Goal: Transaction & Acquisition: Purchase product/service

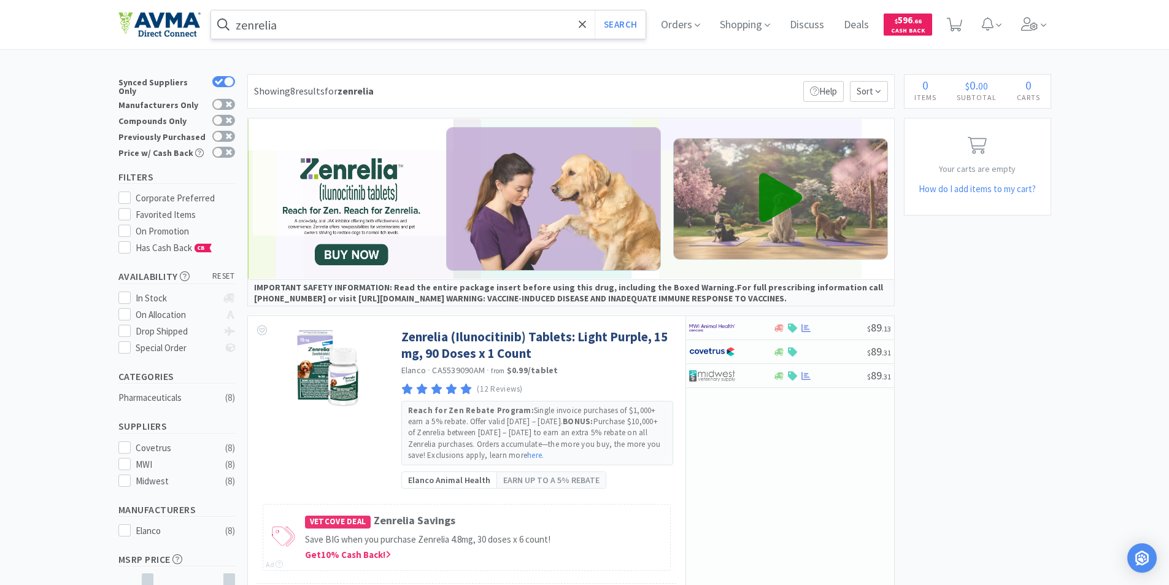
scroll to position [246, 0]
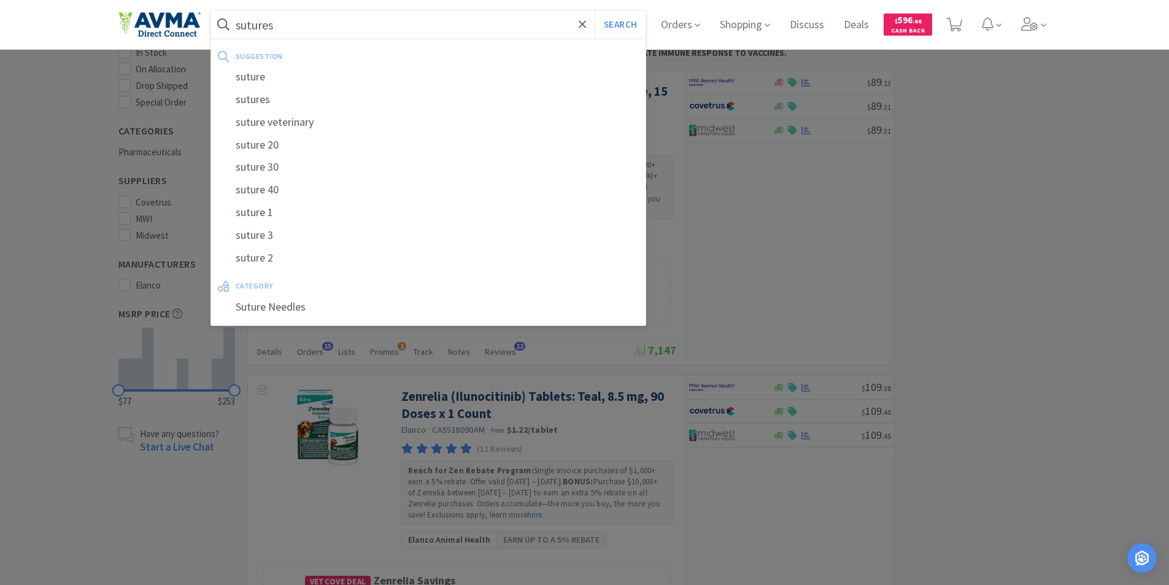
type input "sutures"
click at [595, 10] on button "Search" at bounding box center [620, 24] width 51 height 28
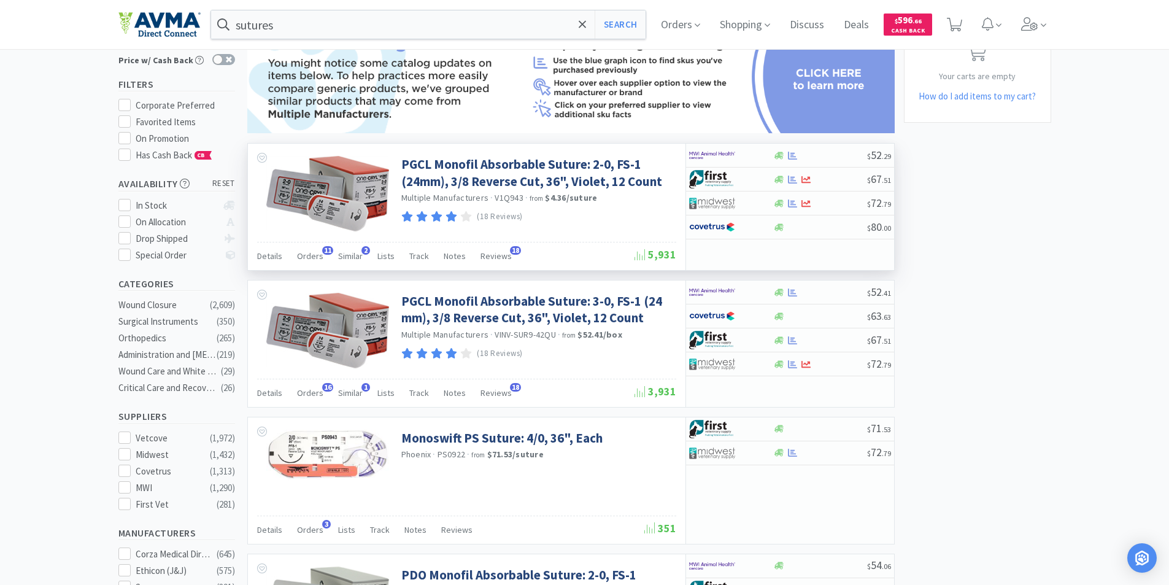
scroll to position [123, 0]
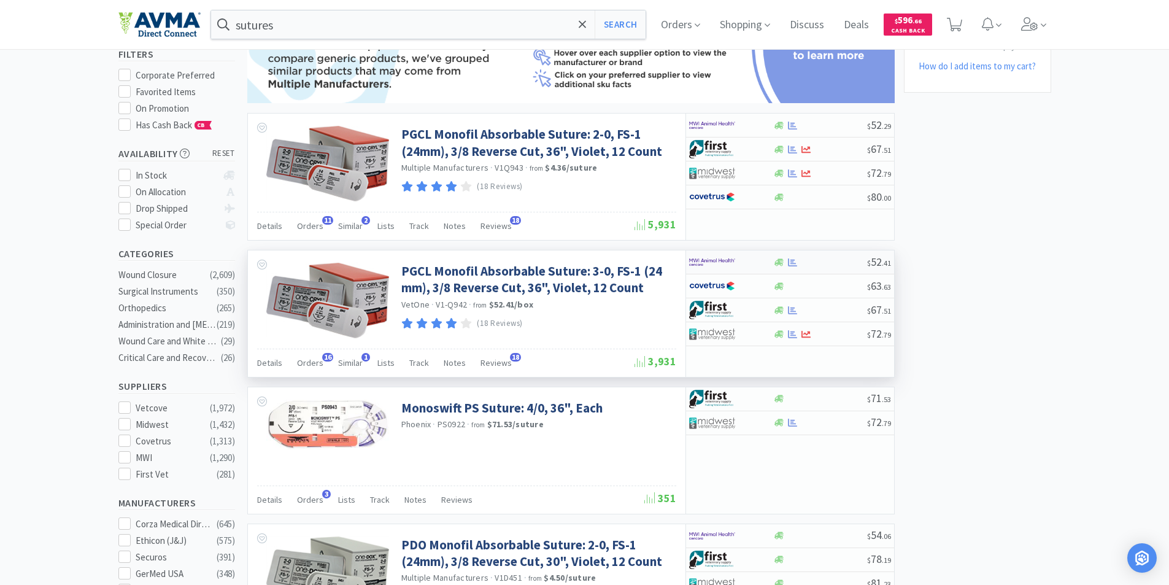
click at [703, 260] on img at bounding box center [712, 262] width 46 height 18
select select "1"
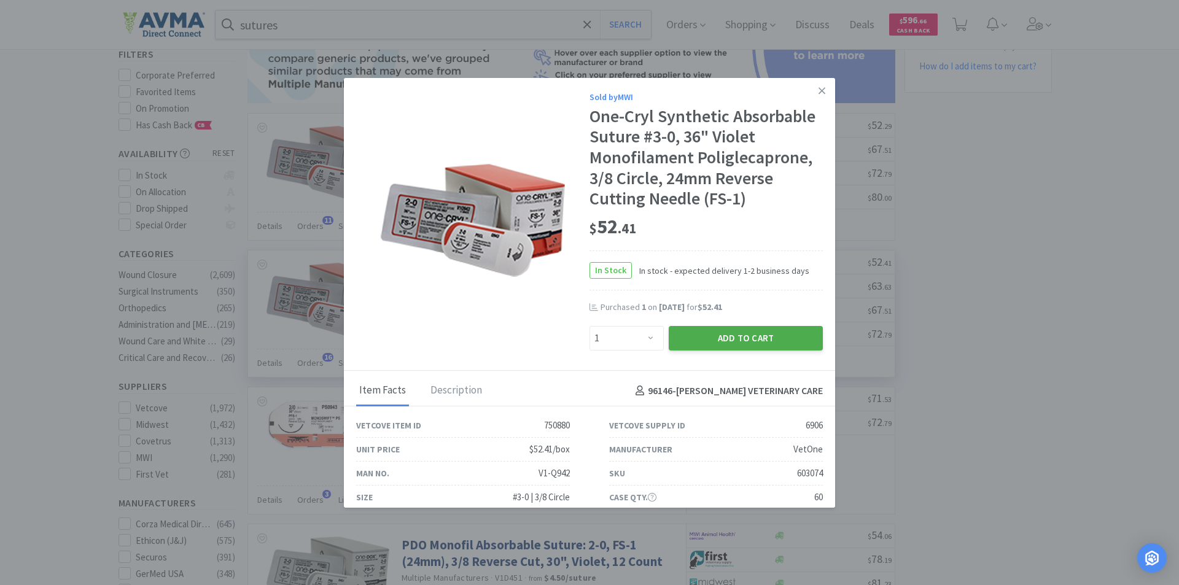
click at [722, 337] on button "Add to Cart" at bounding box center [745, 338] width 154 height 25
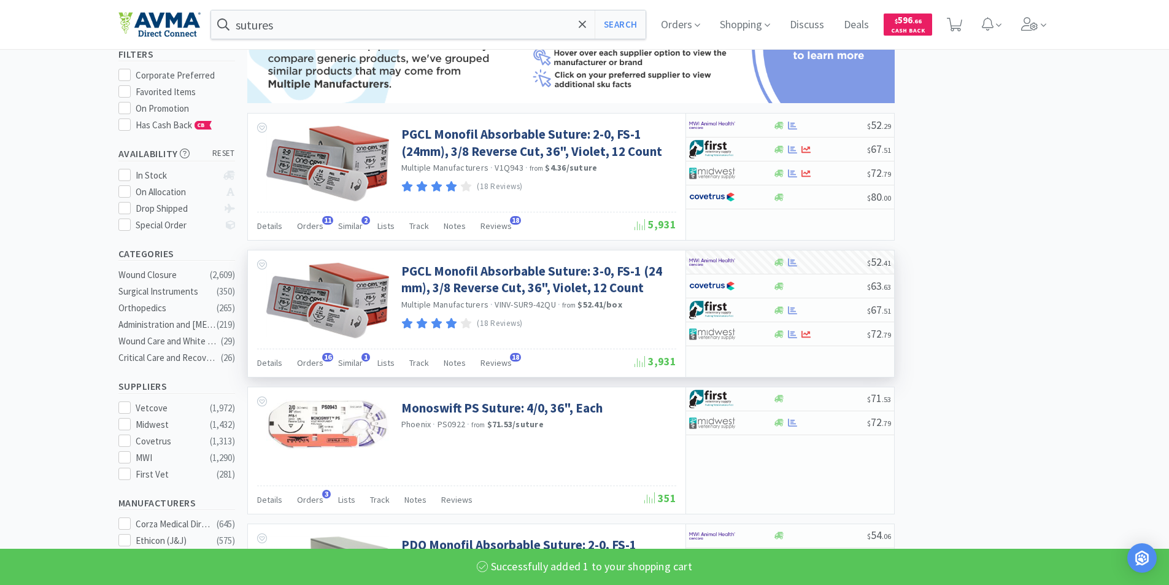
select select "1"
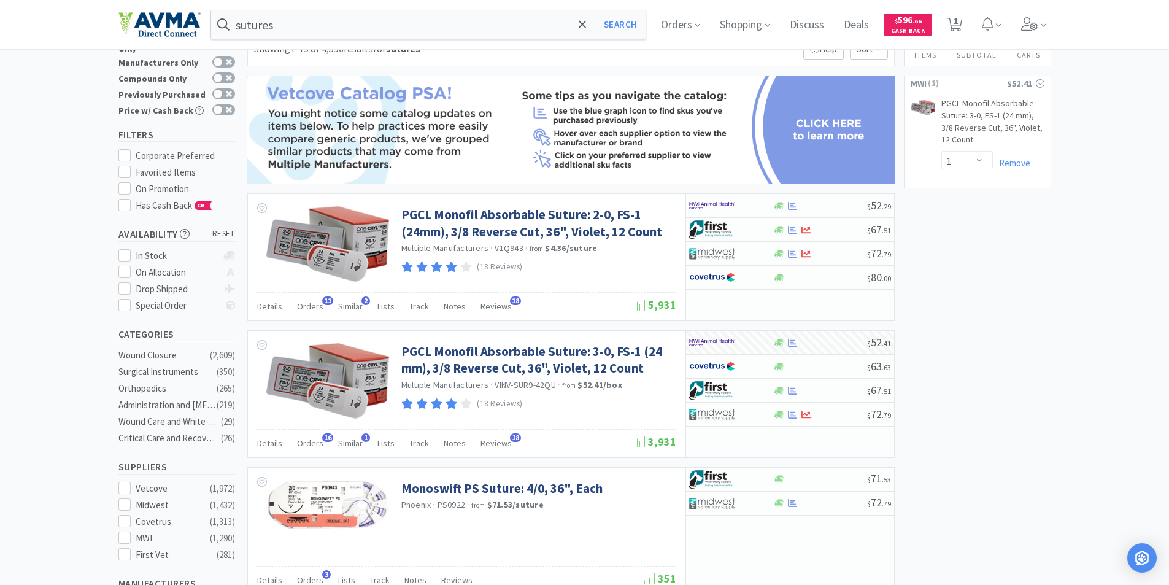
scroll to position [0, 0]
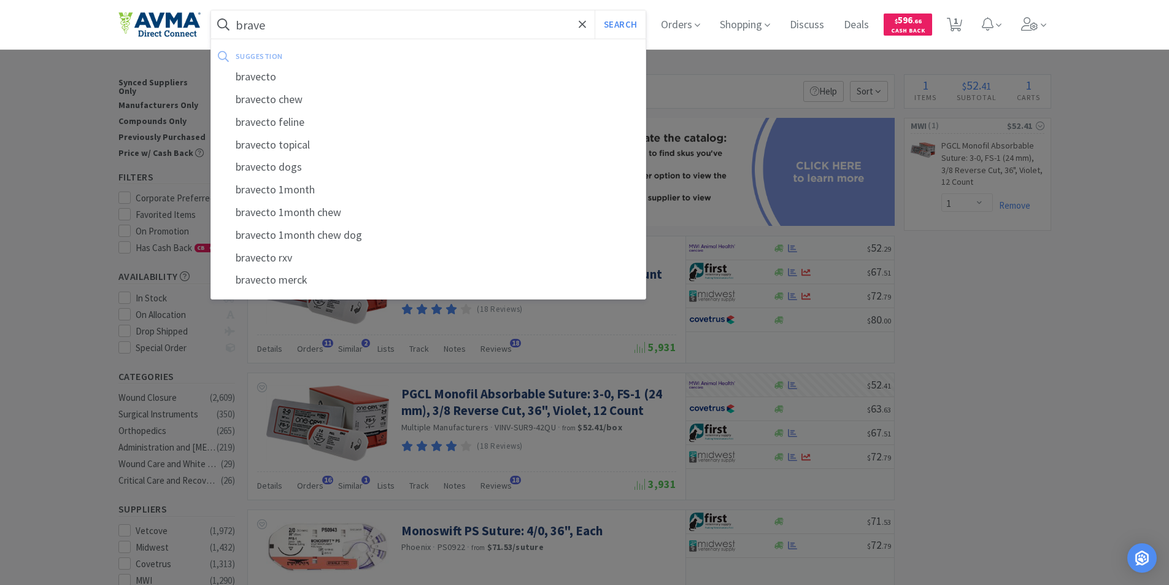
click at [266, 77] on div "bravecto" at bounding box center [428, 77] width 435 height 23
type input "bravecto"
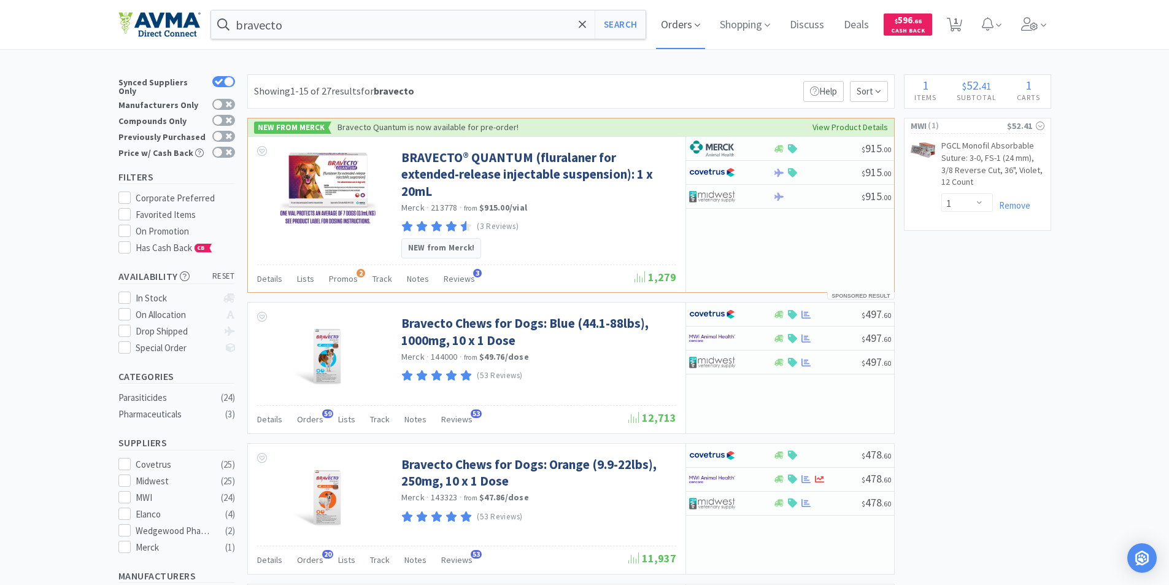
click at [670, 25] on span "Orders" at bounding box center [680, 24] width 49 height 49
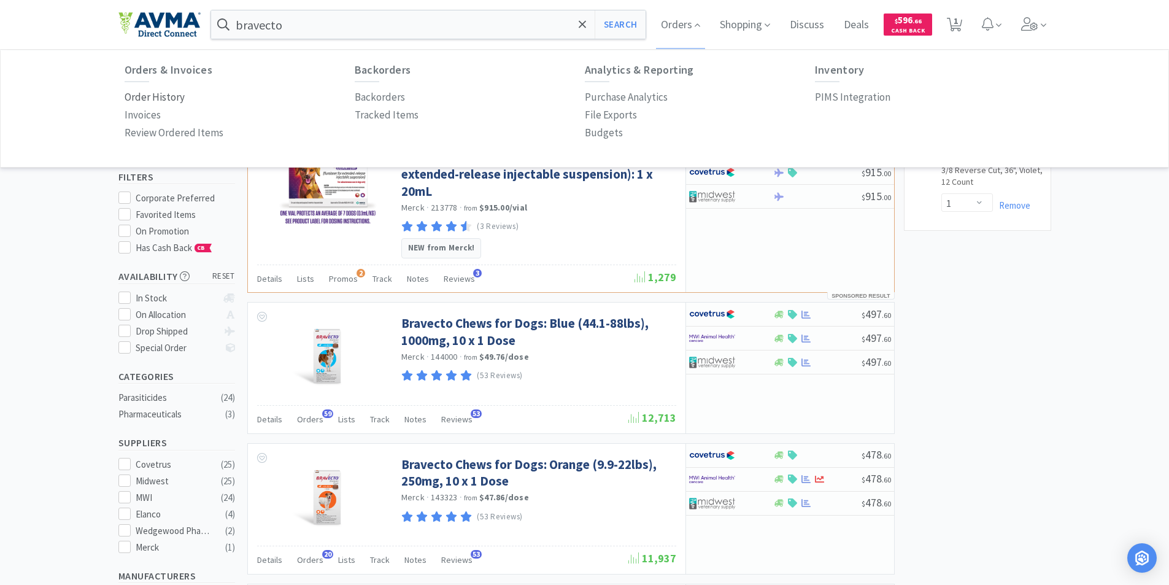
click at [153, 91] on p "Order History" at bounding box center [155, 97] width 60 height 17
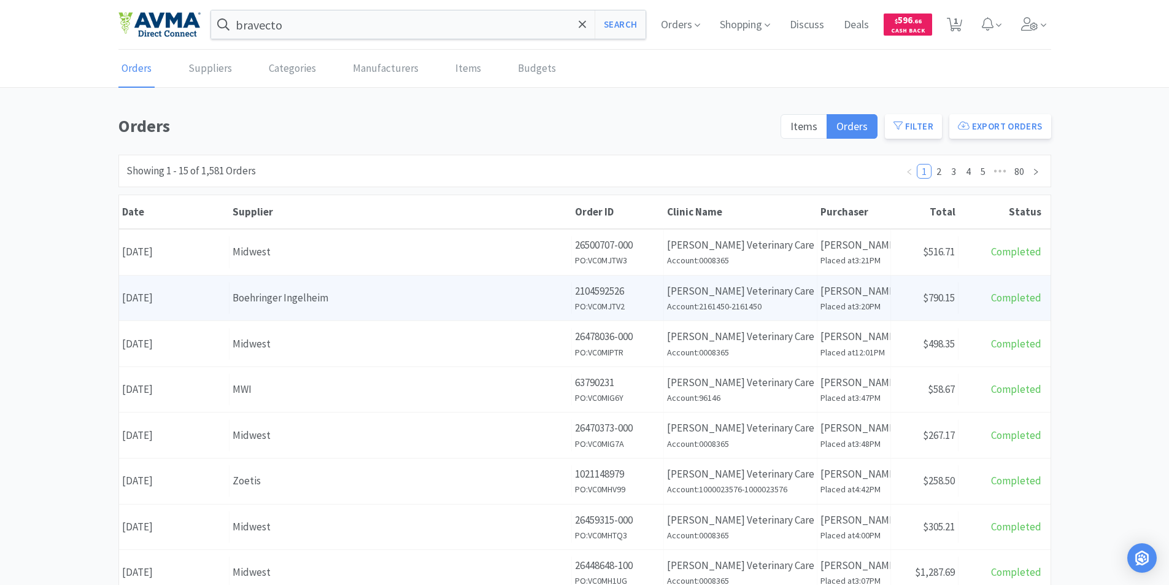
click at [203, 296] on div "Date [DATE]" at bounding box center [174, 297] width 110 height 31
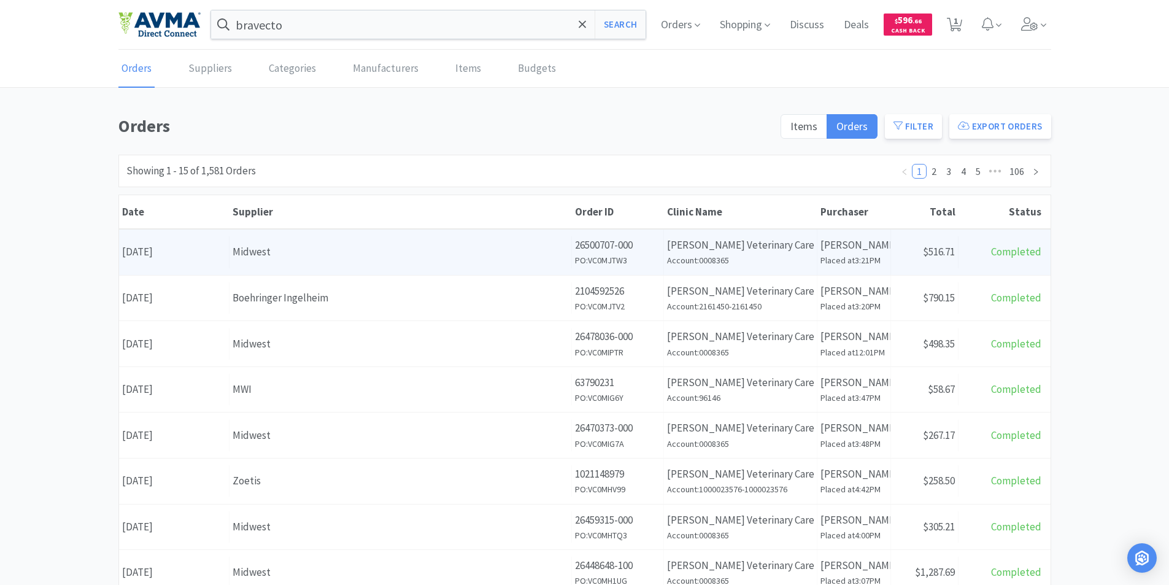
click at [178, 253] on div "Date [DATE]" at bounding box center [174, 251] width 110 height 31
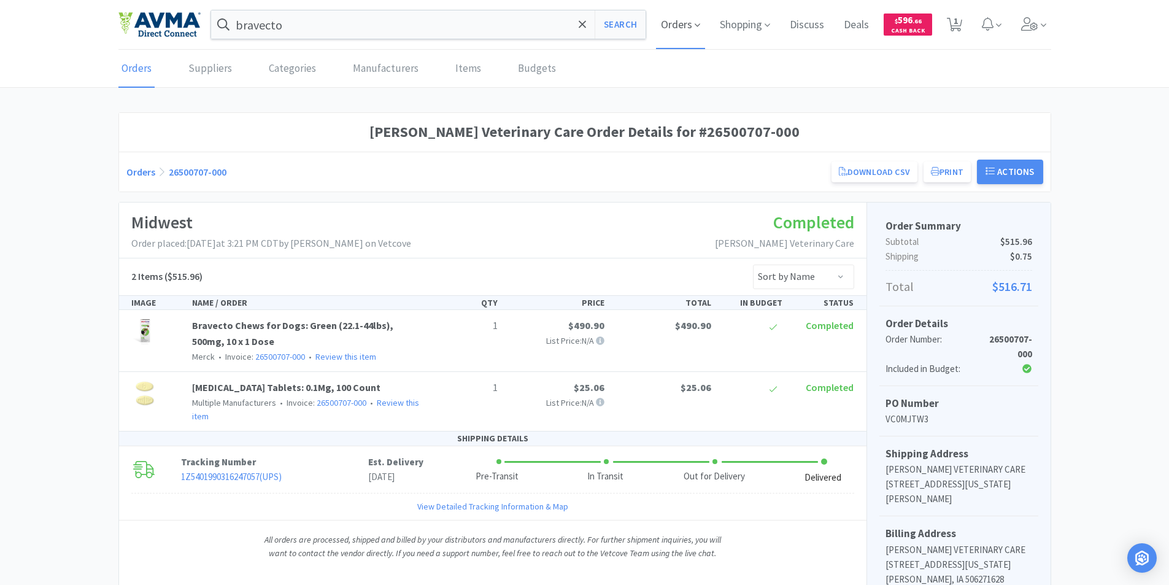
click at [666, 25] on span "Orders" at bounding box center [680, 24] width 49 height 49
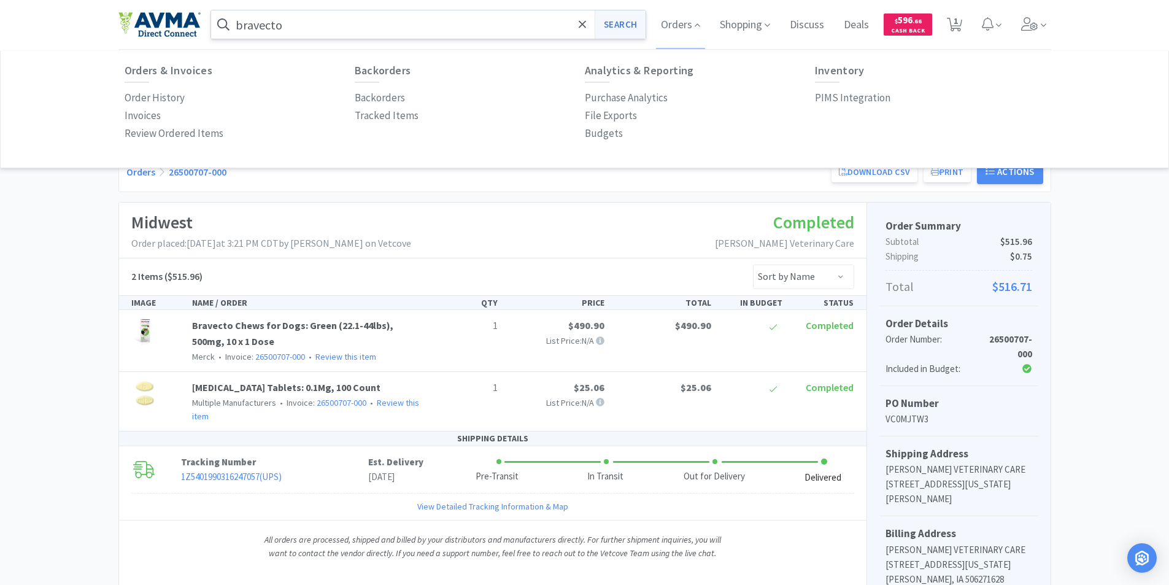
click at [612, 25] on button "Search" at bounding box center [620, 24] width 51 height 28
select select "1"
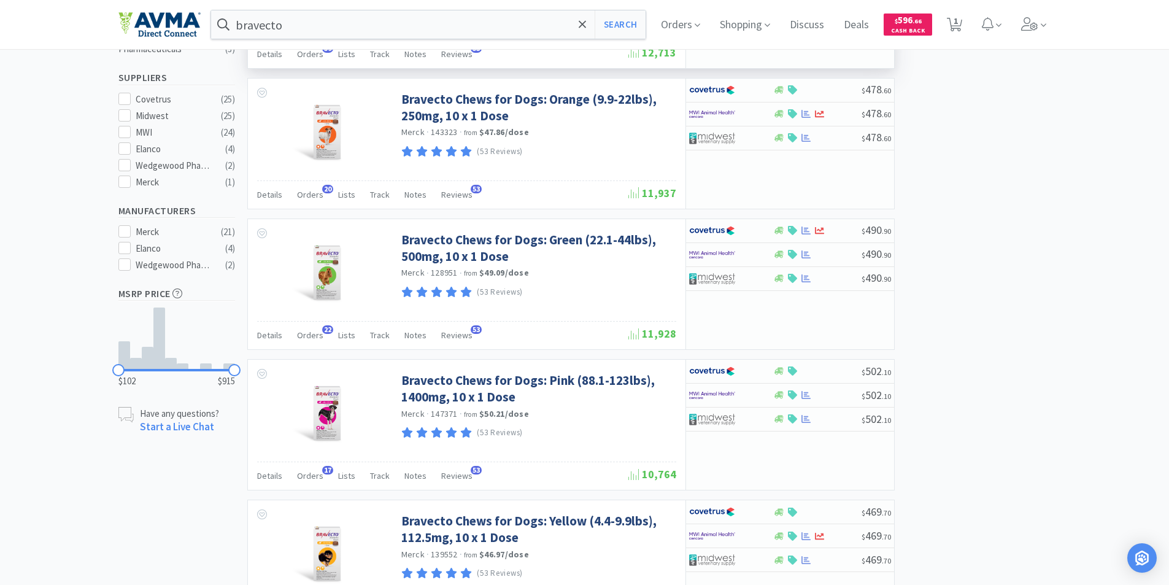
scroll to position [368, 0]
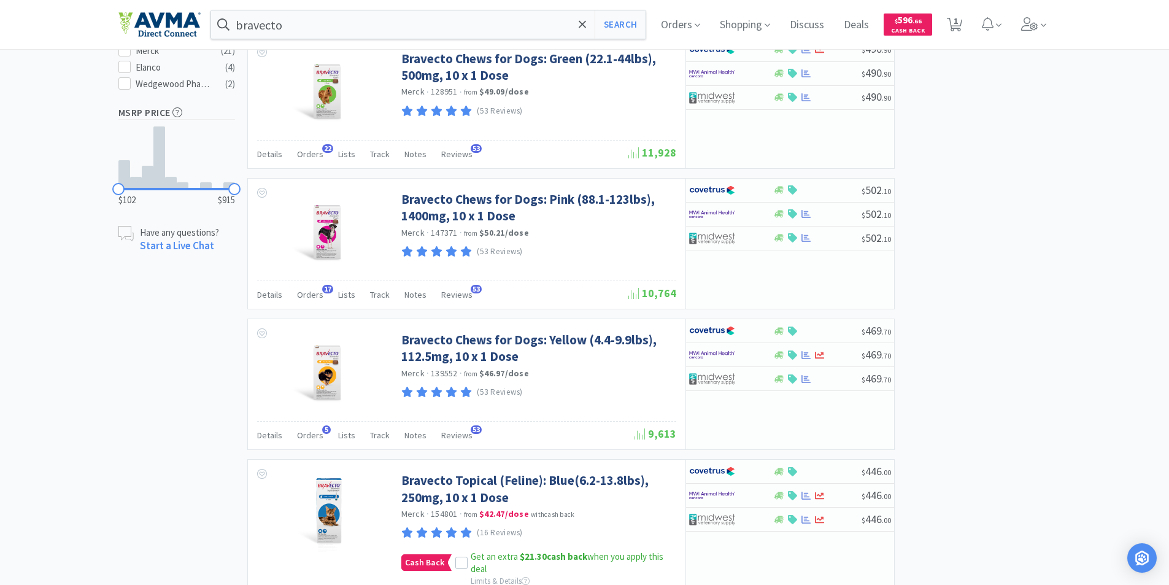
scroll to position [552, 0]
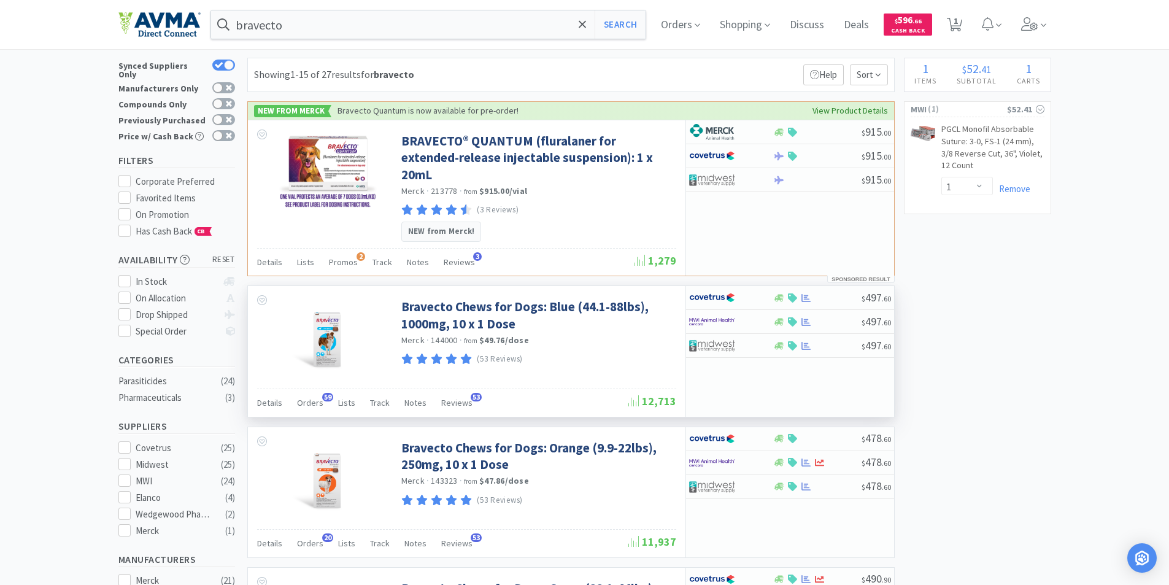
scroll to position [0, 0]
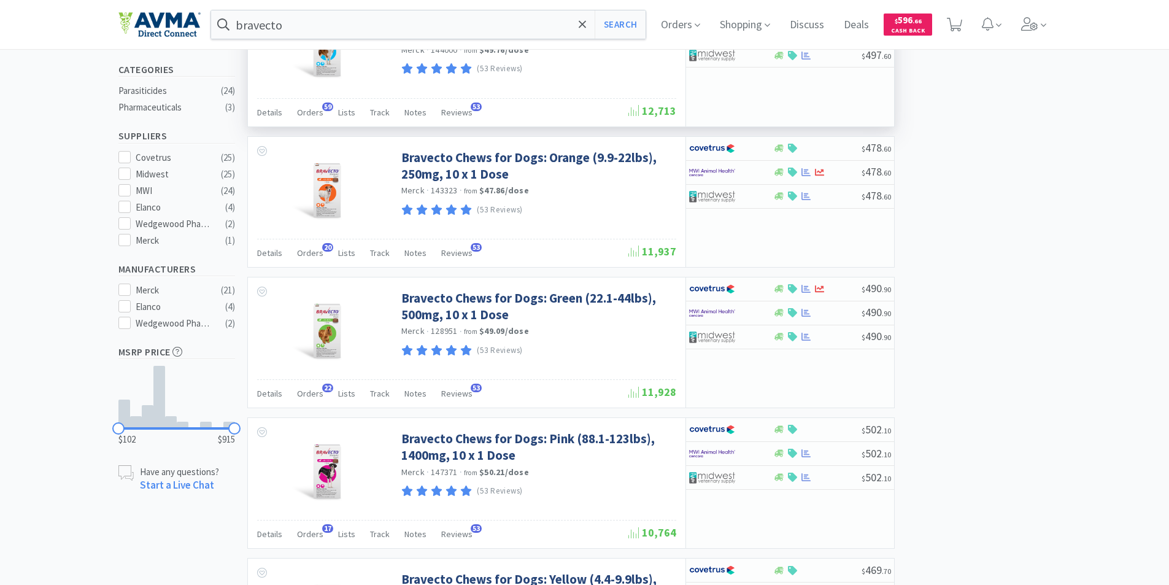
select select "1"
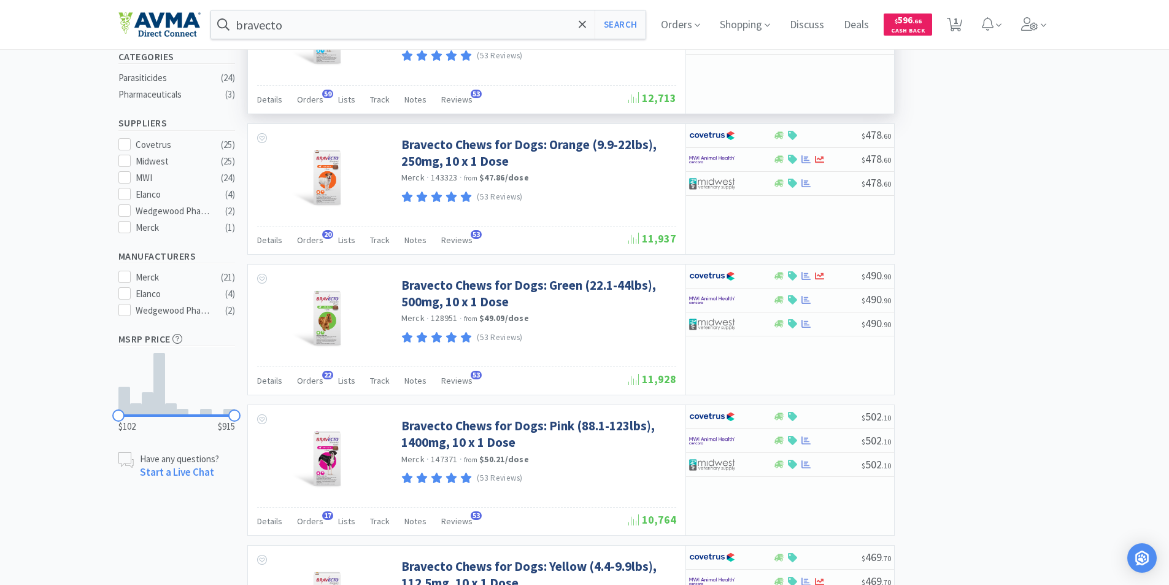
scroll to position [307, 0]
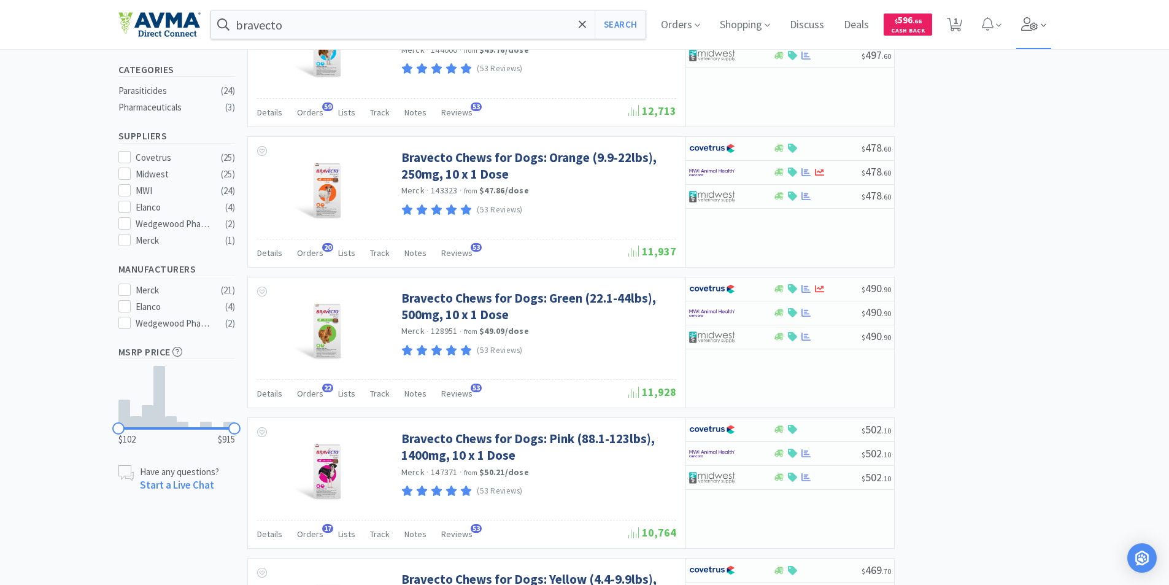
click at [1044, 24] on span at bounding box center [1033, 24] width 35 height 49
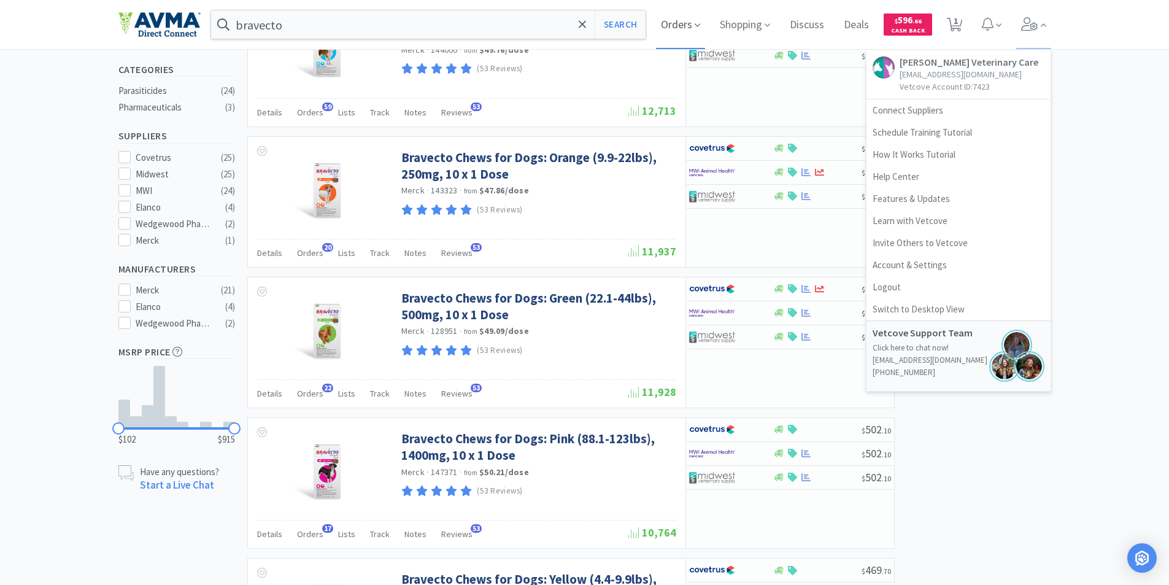
click at [676, 26] on span "Orders" at bounding box center [680, 24] width 49 height 49
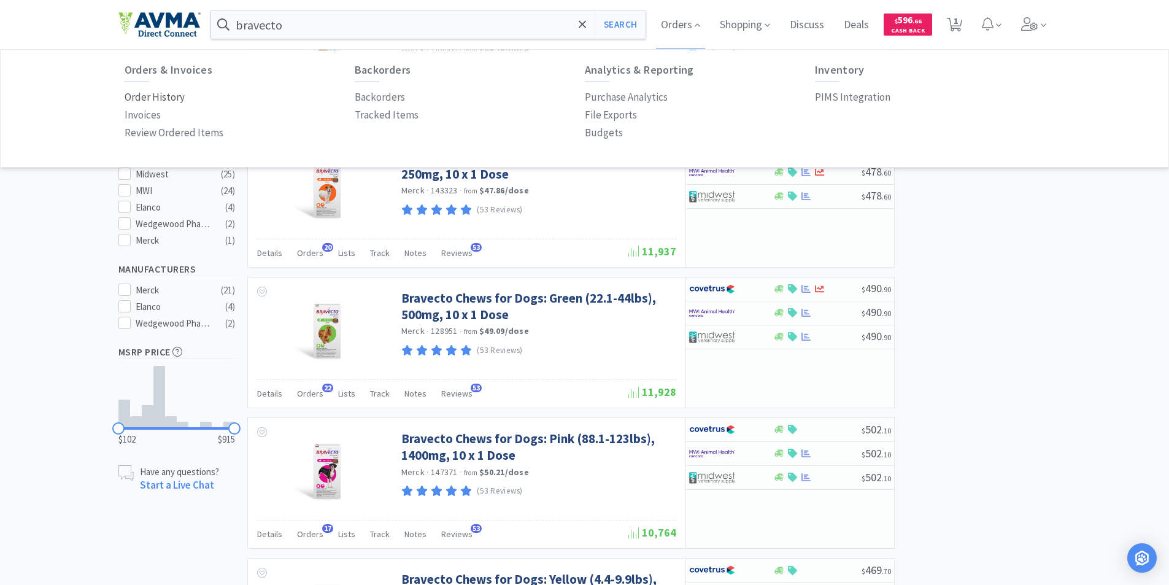
click at [139, 99] on p "Order History" at bounding box center [155, 97] width 60 height 17
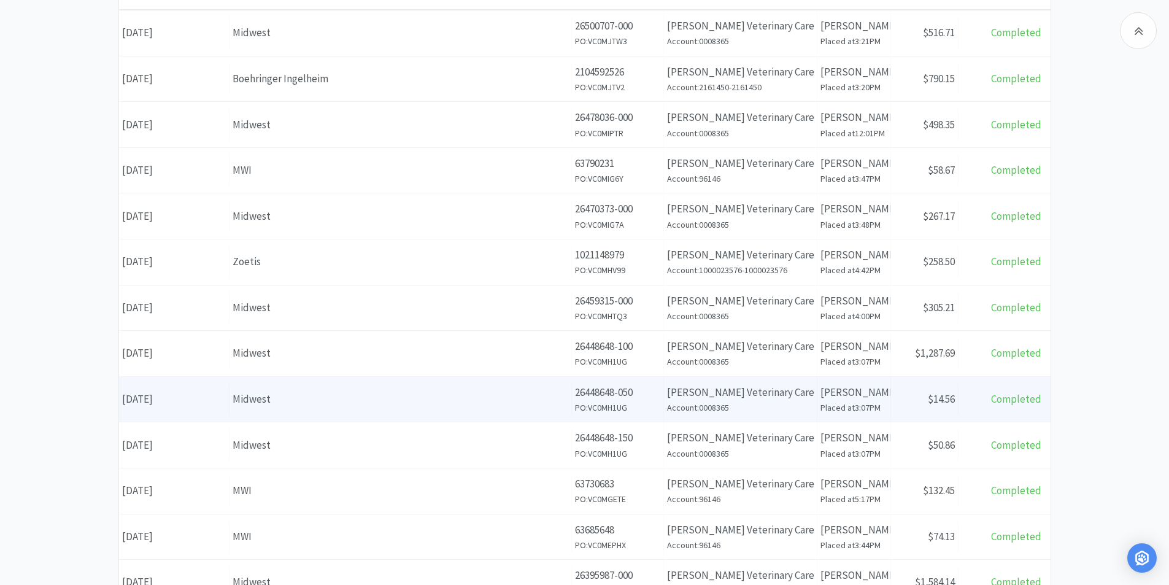
scroll to position [43, 0]
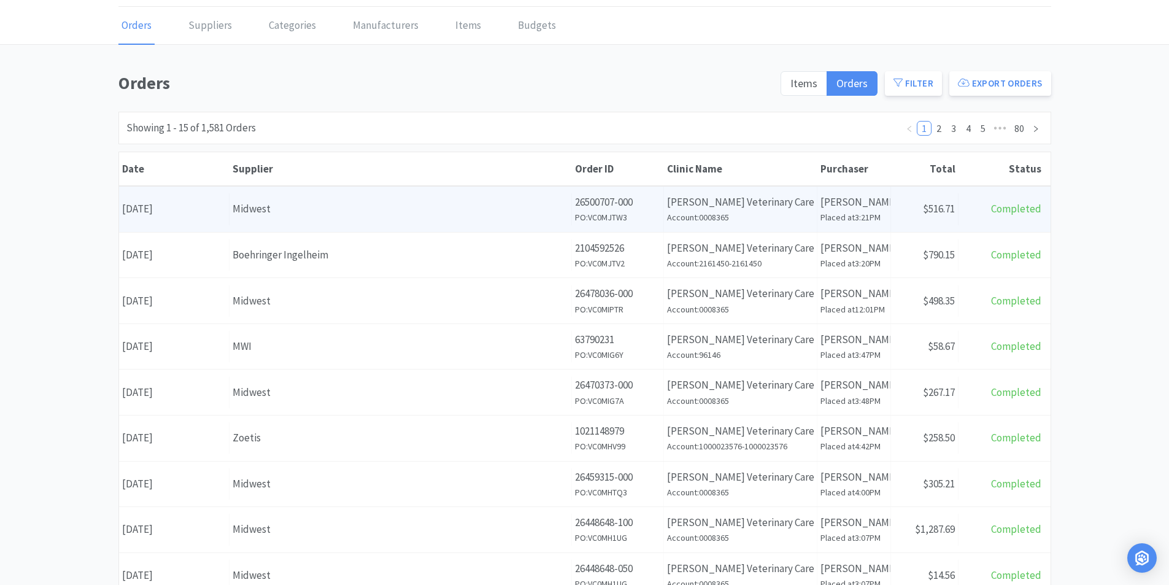
click at [189, 209] on div "Date [DATE]" at bounding box center [174, 208] width 110 height 31
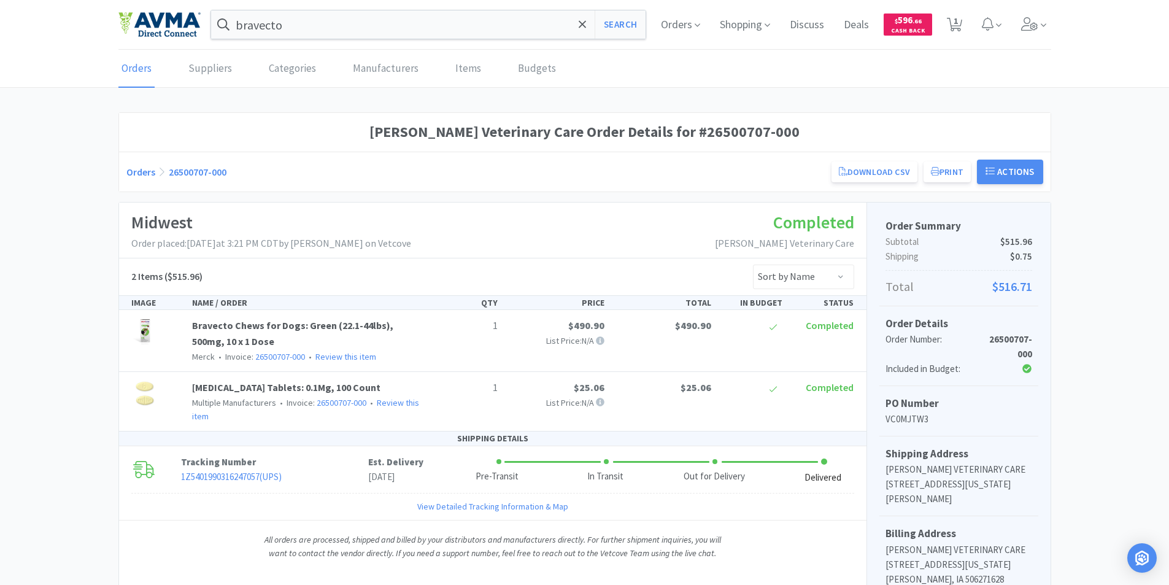
click at [66, 503] on div "Eldora Veterinary Care Order Details for #26500707-000 Orders 26500707-000 Down…" at bounding box center [584, 486] width 1169 height 749
